Goal: Navigation & Orientation: Understand site structure

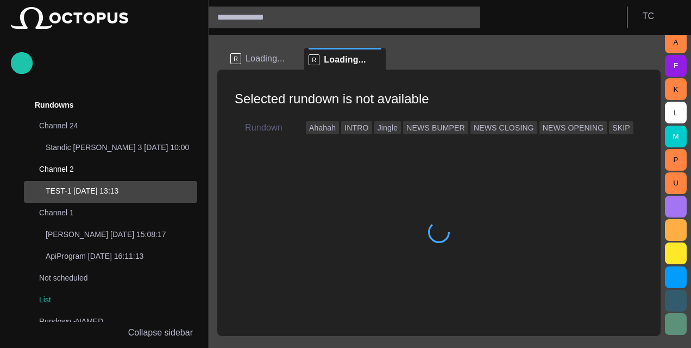
click at [673, 210] on span "button" at bounding box center [675, 206] width 13 height 13
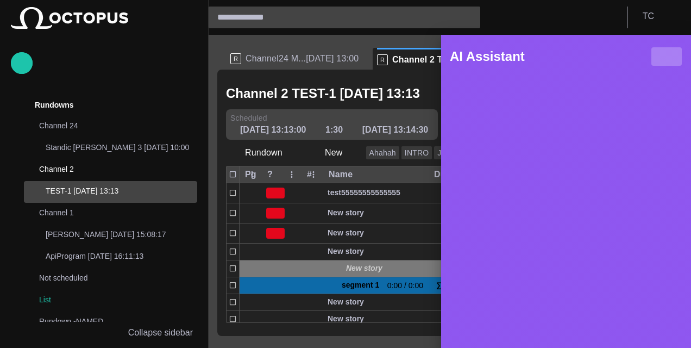
click at [670, 64] on button "button" at bounding box center [667, 57] width 32 height 20
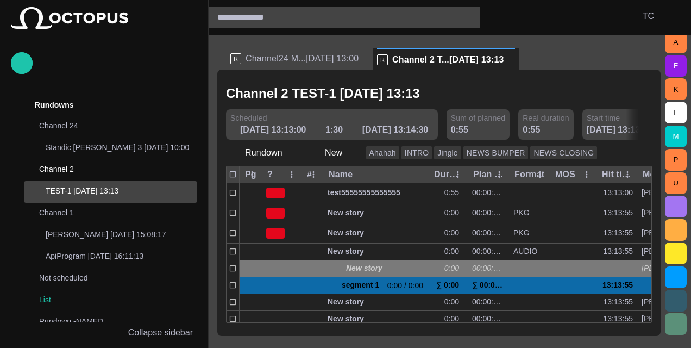
click at [673, 205] on span "button" at bounding box center [675, 206] width 13 height 13
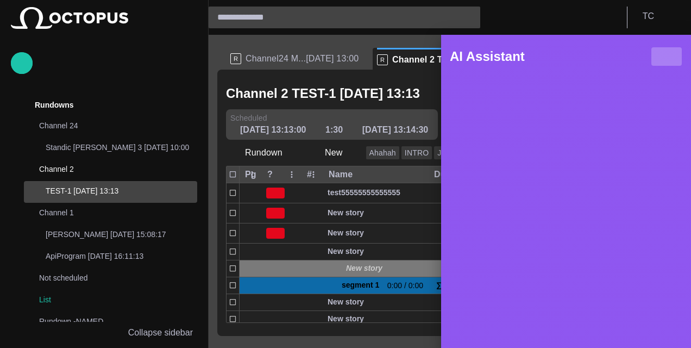
click at [667, 60] on span "button" at bounding box center [666, 56] width 13 height 13
